Goal: Check status: Check status

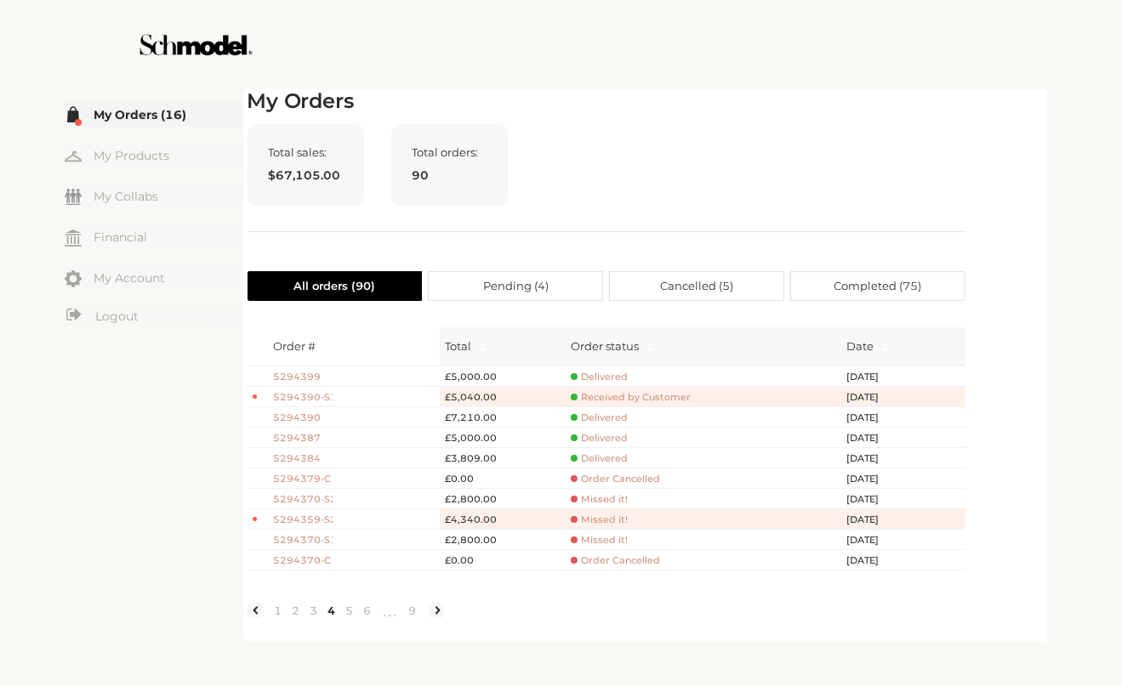
click at [745, 188] on div "Total sales: $67,105.00 Total orders: 90" at bounding box center [606, 178] width 718 height 108
click at [973, 44] on div at bounding box center [561, 44] width 959 height 89
click at [961, 89] on h2 "My Orders" at bounding box center [606, 101] width 718 height 25
click at [952, 181] on div "Total sales: $67,105.00 Total orders: 90" at bounding box center [606, 178] width 718 height 108
click at [705, 105] on h2 "My Orders" at bounding box center [606, 101] width 718 height 25
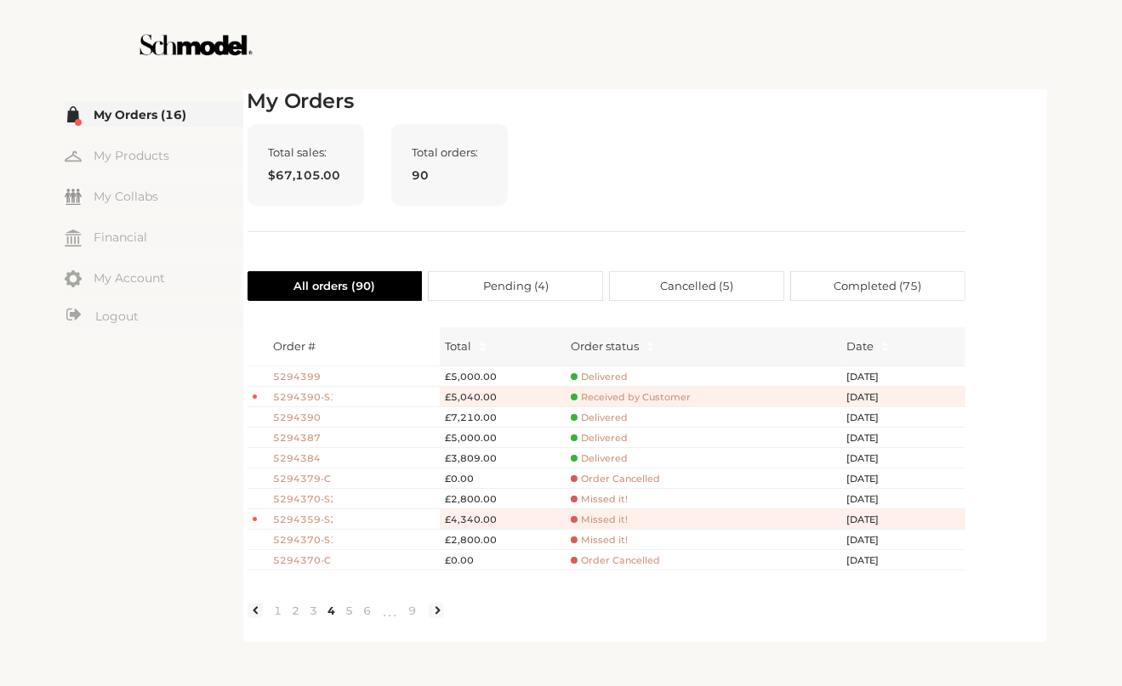
click at [111, 117] on link "My Orders (16)" at bounding box center [154, 114] width 179 height 25
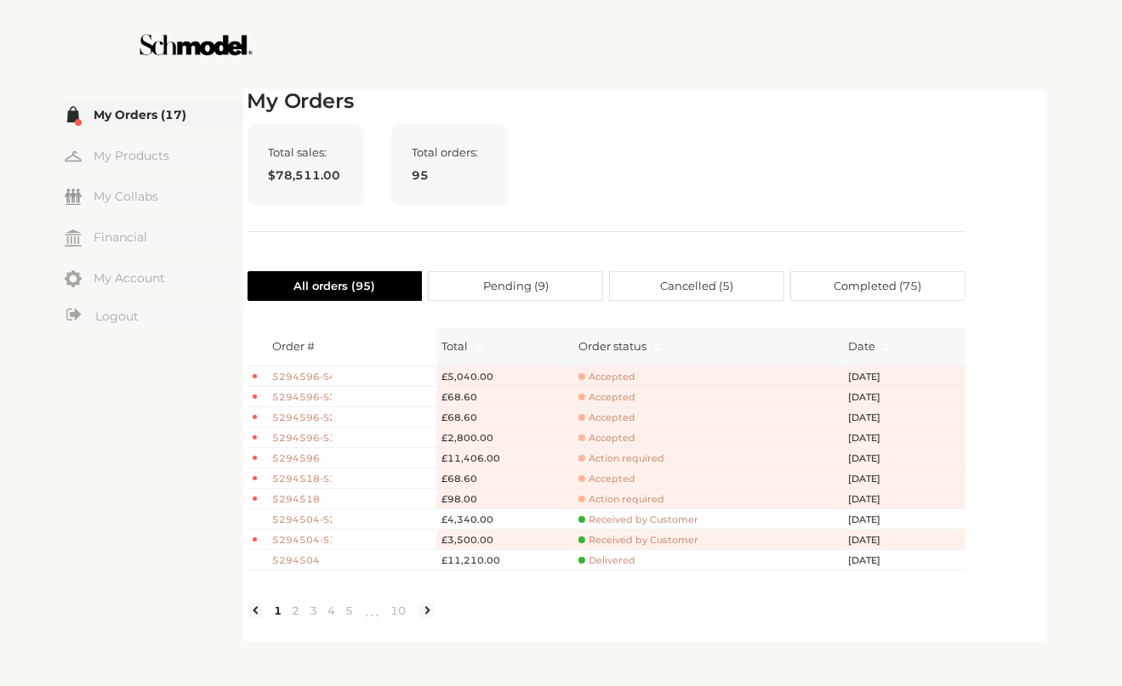
click at [614, 380] on span "Accepted" at bounding box center [606, 377] width 57 height 13
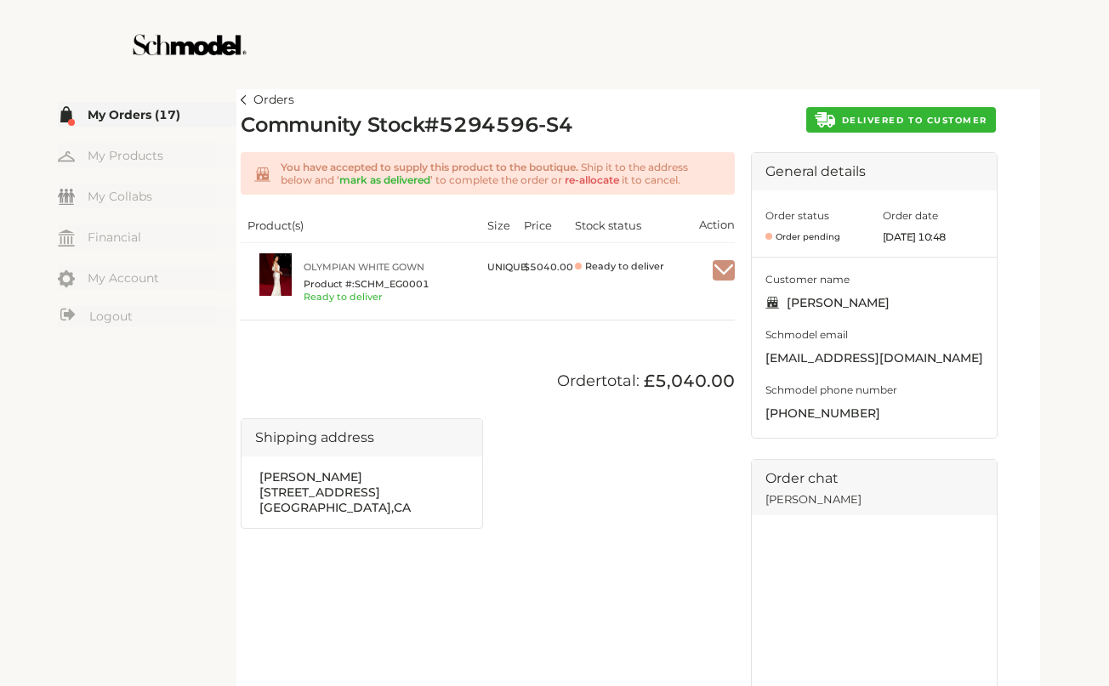
click at [247, 101] on link "Orders" at bounding box center [268, 100] width 54 height 20
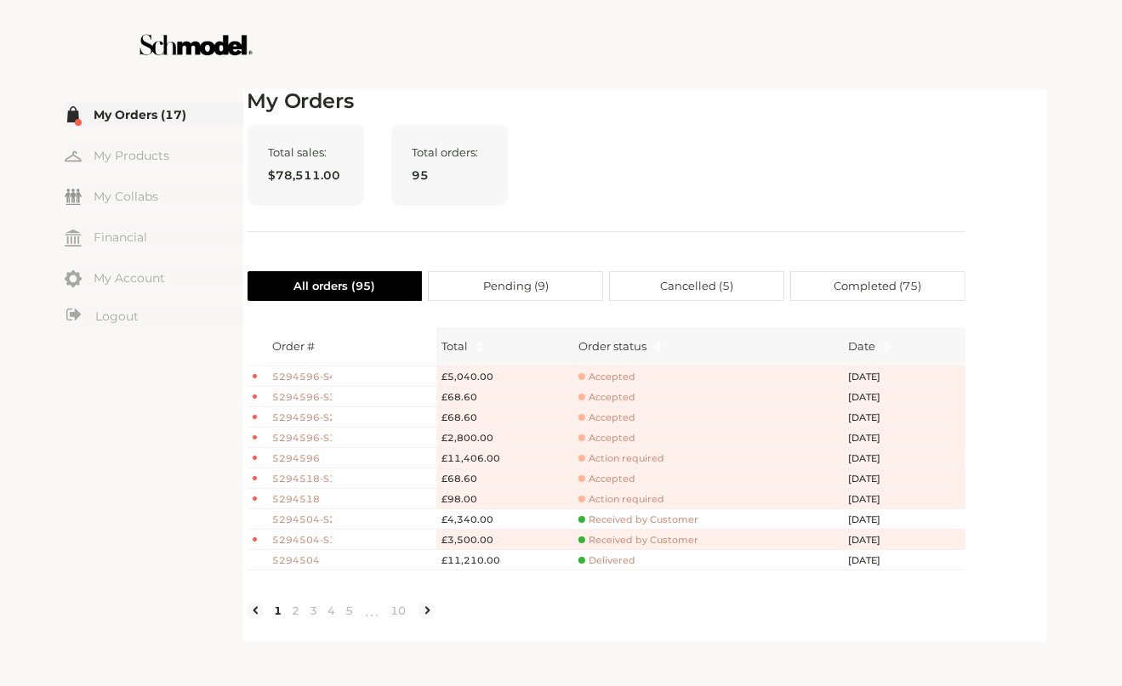
click at [631, 457] on span "Action required" at bounding box center [621, 458] width 86 height 13
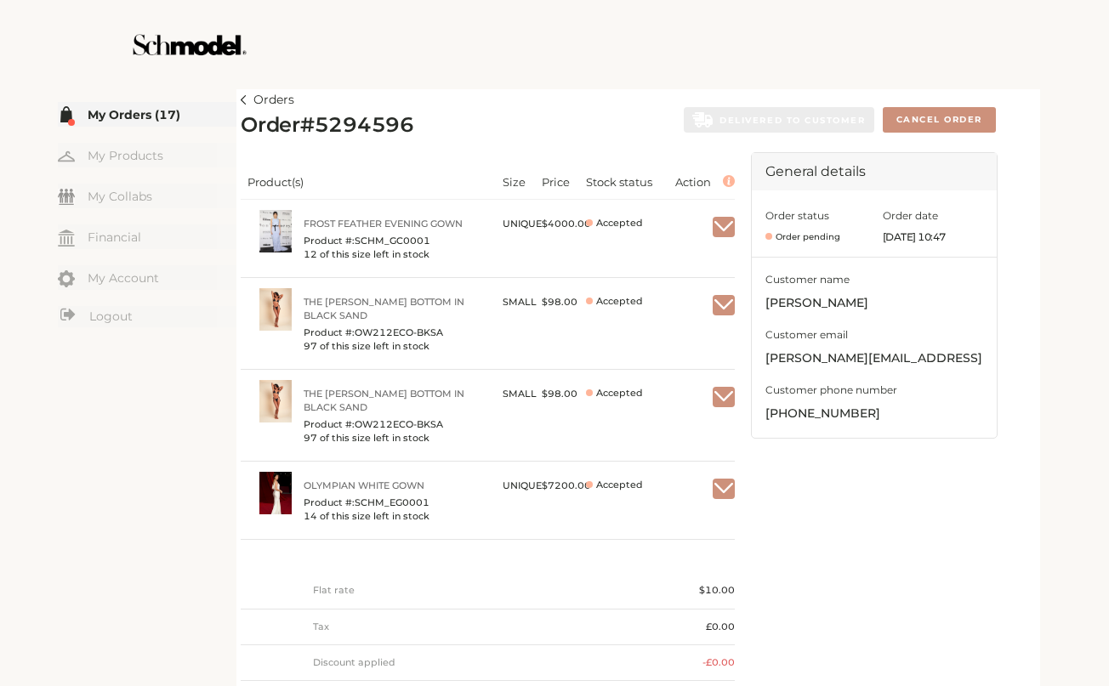
click at [139, 110] on link "My Orders (17)" at bounding box center [147, 114] width 179 height 25
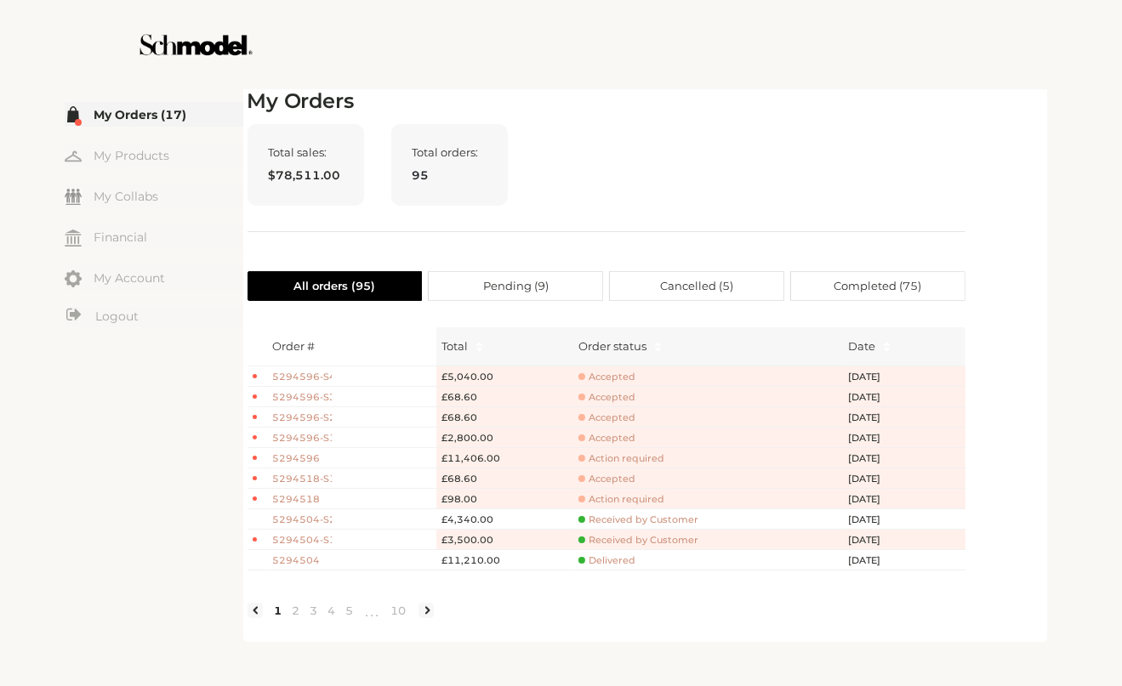
click at [310, 453] on span "5294596" at bounding box center [303, 459] width 60 height 14
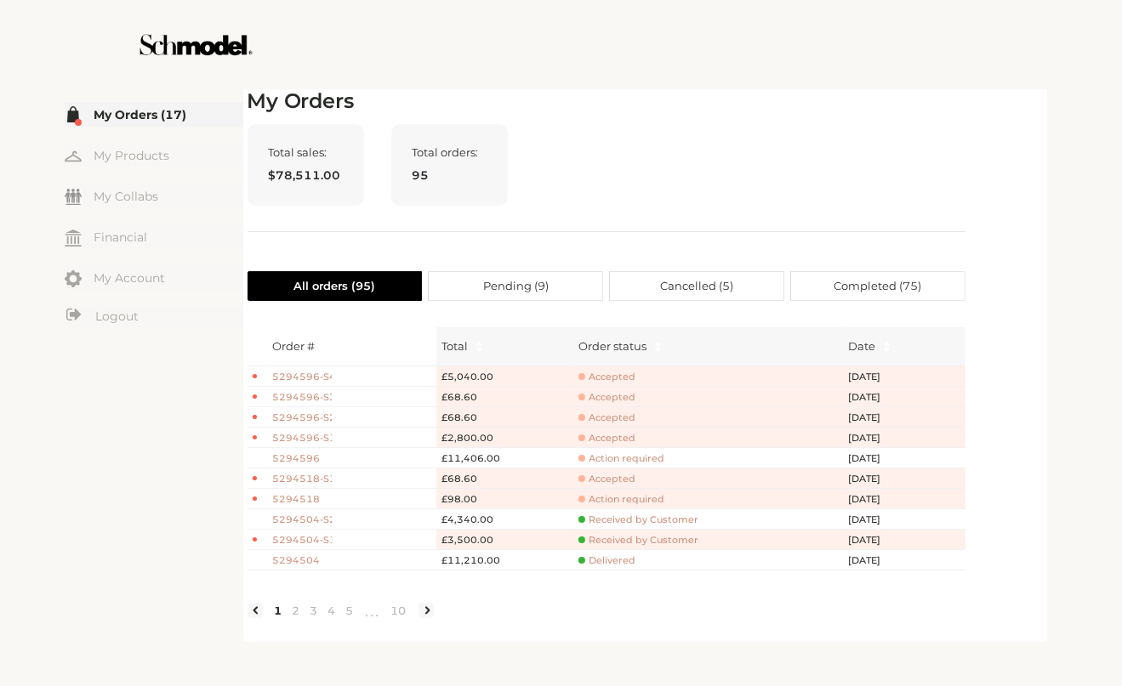
click at [614, 457] on span "Action required" at bounding box center [621, 458] width 86 height 13
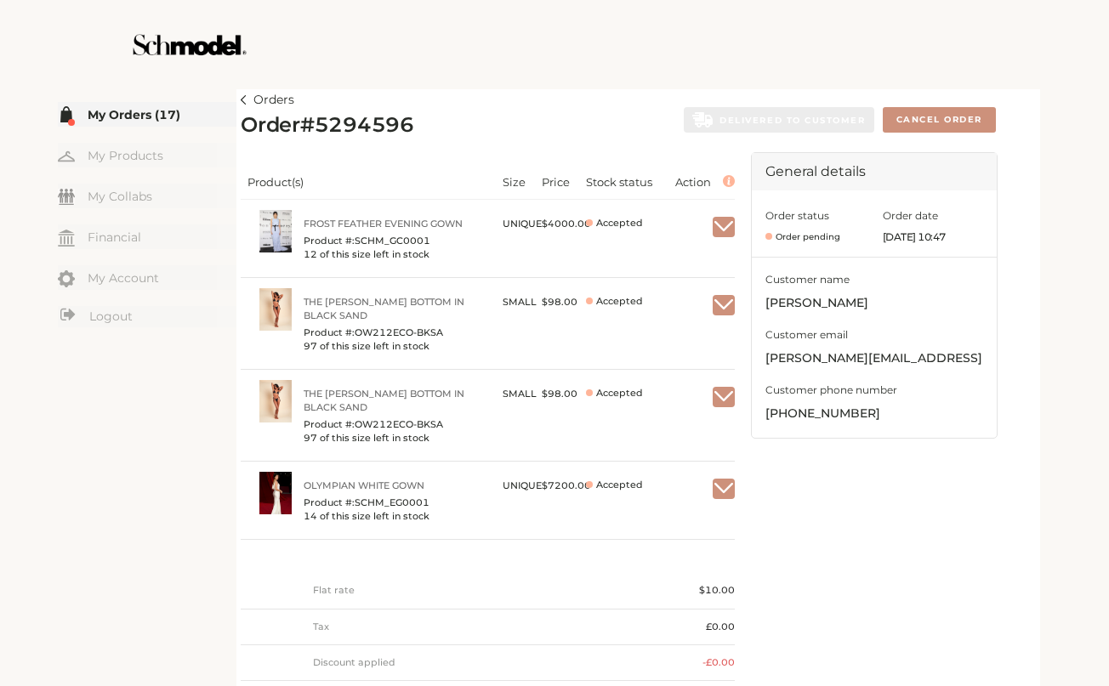
click at [501, 54] on div at bounding box center [554, 44] width 959 height 89
drag, startPoint x: 303, startPoint y: 124, endPoint x: 476, endPoint y: 130, distance: 173.6
click at [476, 130] on div "Order # 5294596 DELIVERED TO CUSTOMER Cancel Order" at bounding box center [618, 126] width 755 height 26
copy h2 "# 5294596"
click at [246, 99] on img at bounding box center [244, 99] width 6 height 9
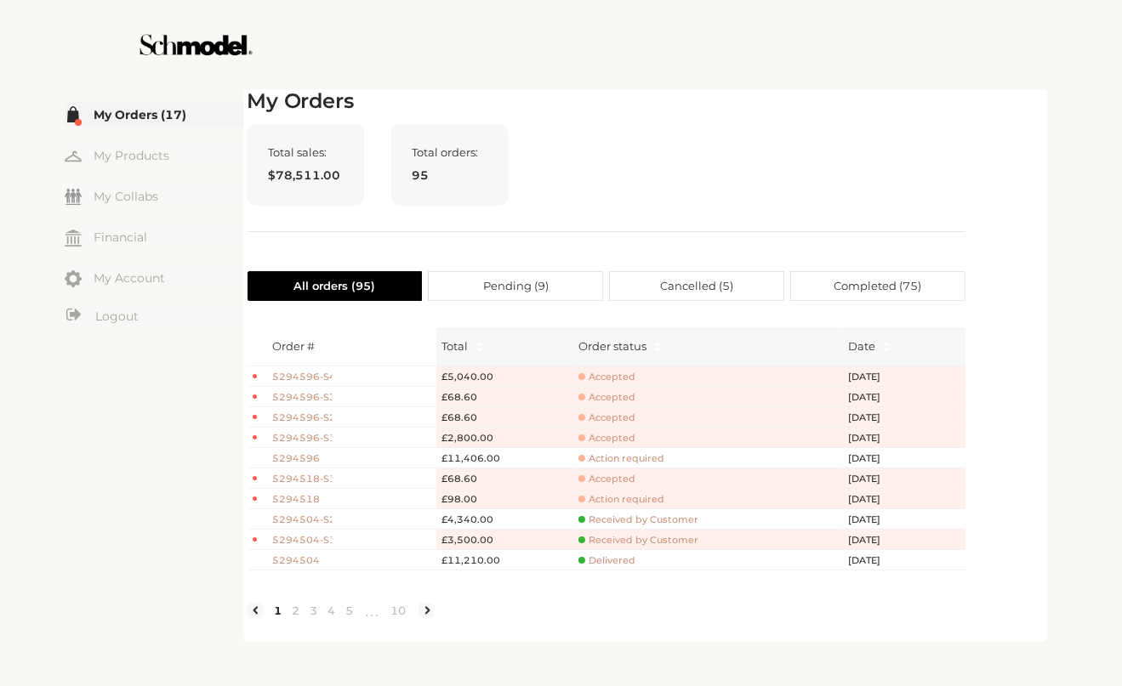
click at [690, 116] on div "My Orders Total sales: $78,511.00 Total orders: 95 All orders ( 95 ) Pending ( …" at bounding box center [606, 363] width 718 height 548
click at [332, 618] on link "4" at bounding box center [332, 610] width 18 height 15
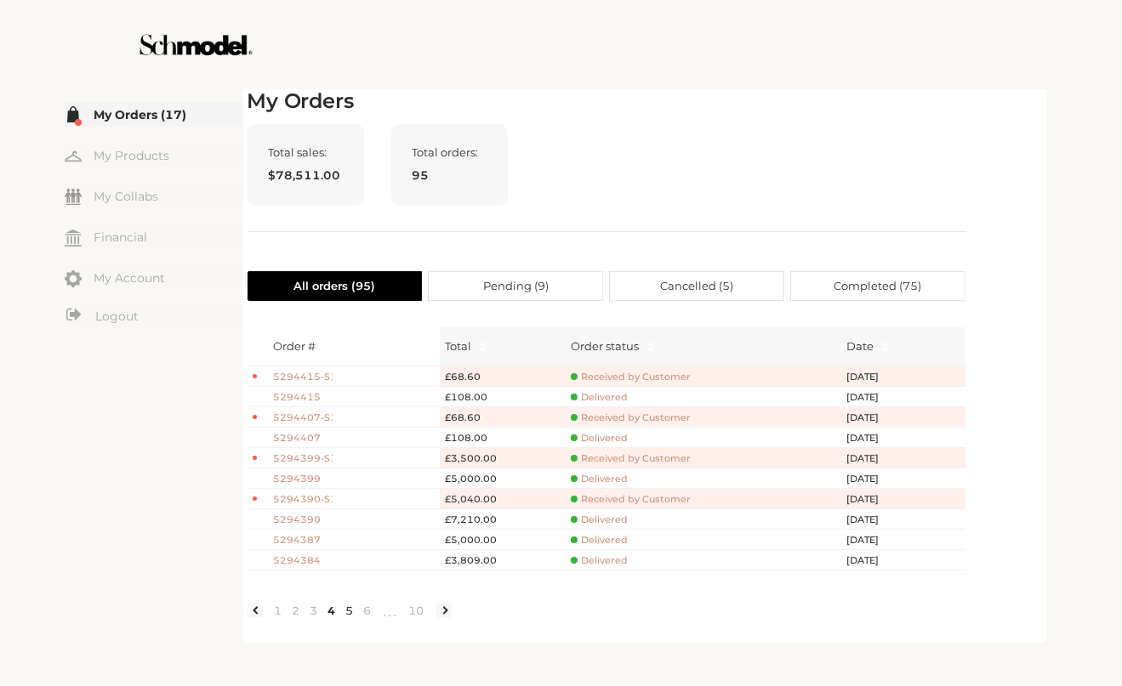
click at [350, 618] on link "5" at bounding box center [350, 610] width 18 height 15
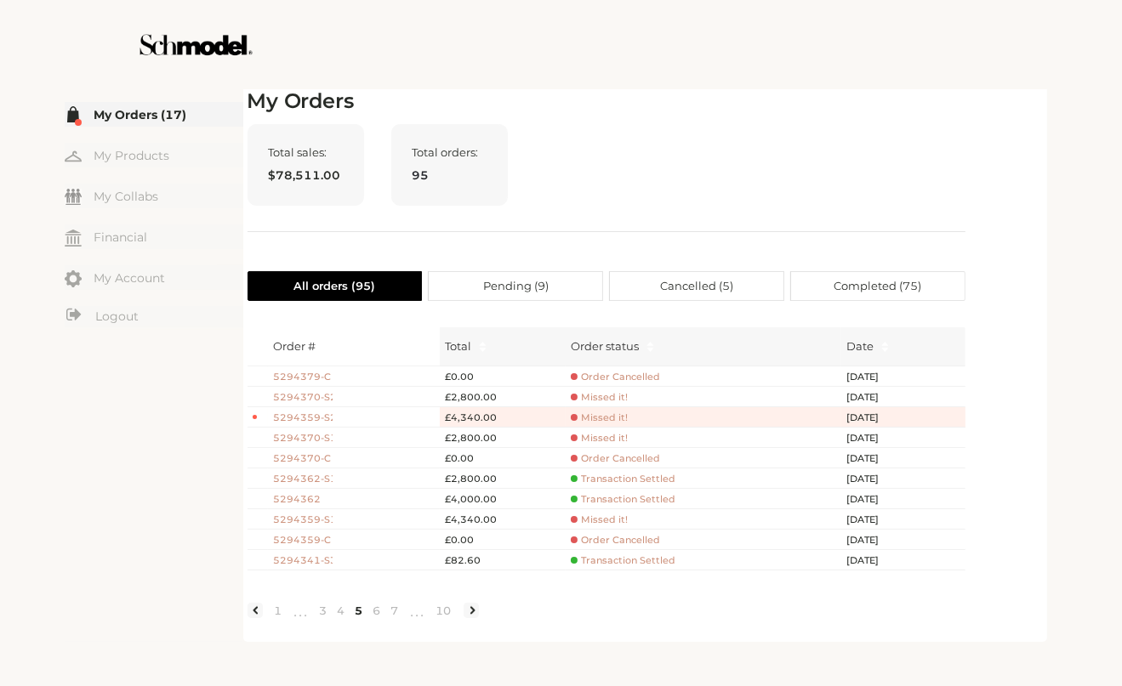
click at [303, 499] on span "5294362" at bounding box center [303, 499] width 60 height 14
